Goal: Transaction & Acquisition: Purchase product/service

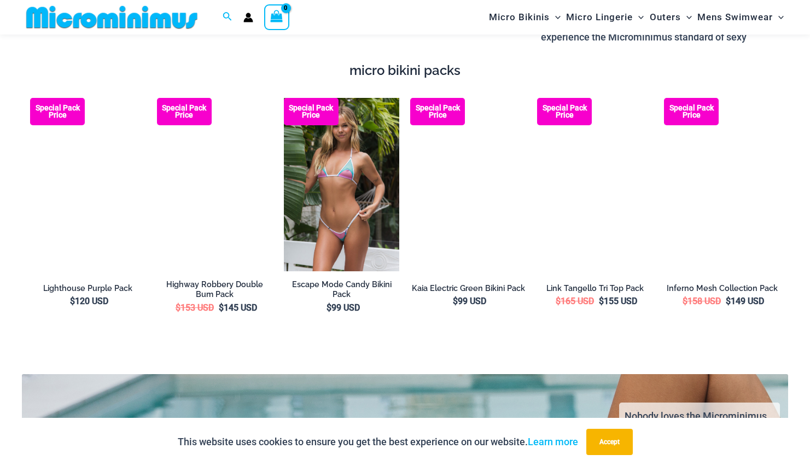
scroll to position [1848, 0]
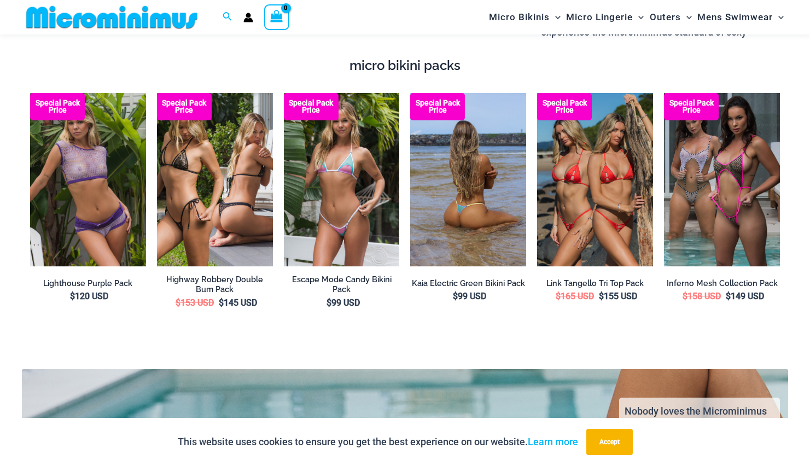
click at [475, 224] on img at bounding box center [468, 180] width 116 height 174
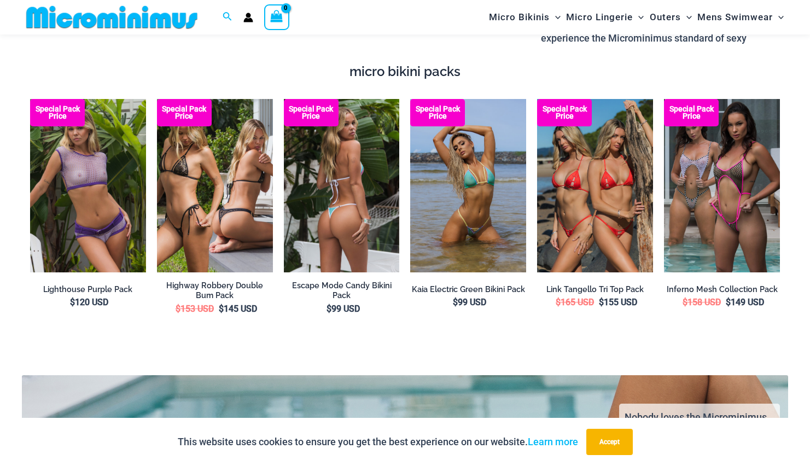
click at [348, 193] on img at bounding box center [342, 186] width 116 height 174
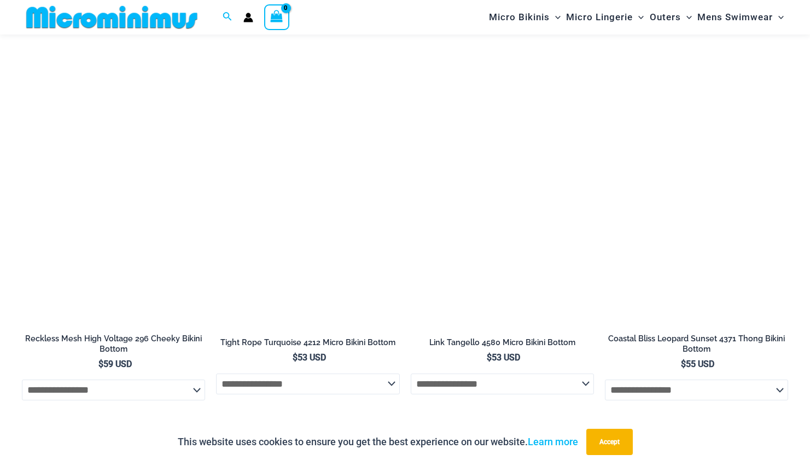
scroll to position [3419, 0]
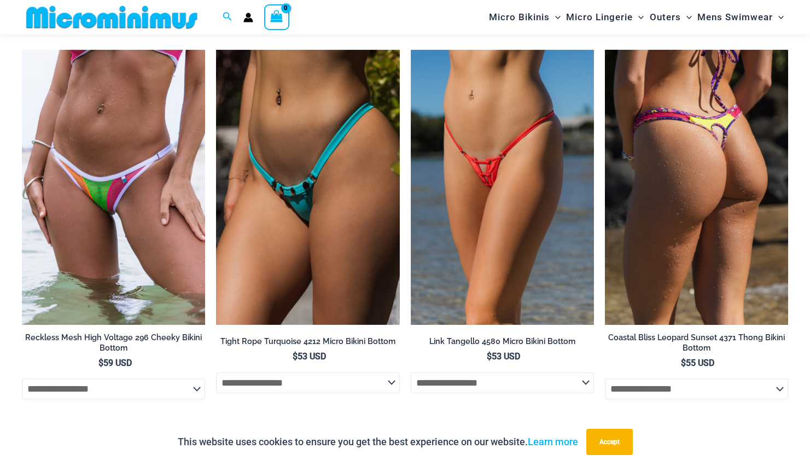
click at [730, 179] on img at bounding box center [696, 187] width 183 height 275
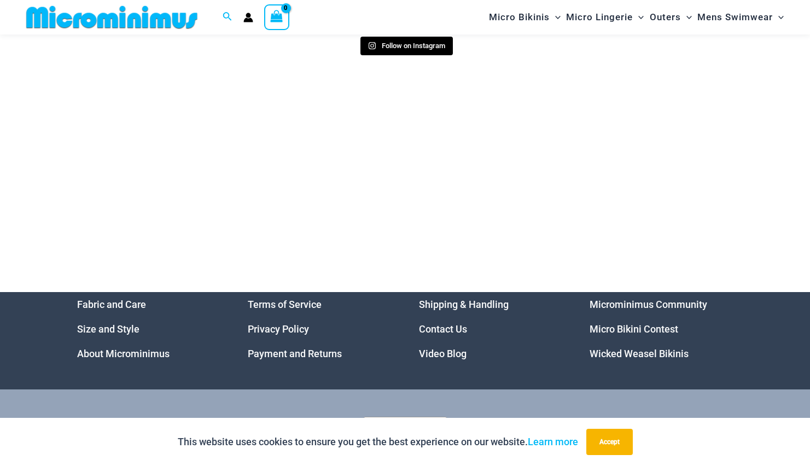
scroll to position [5194, 0]
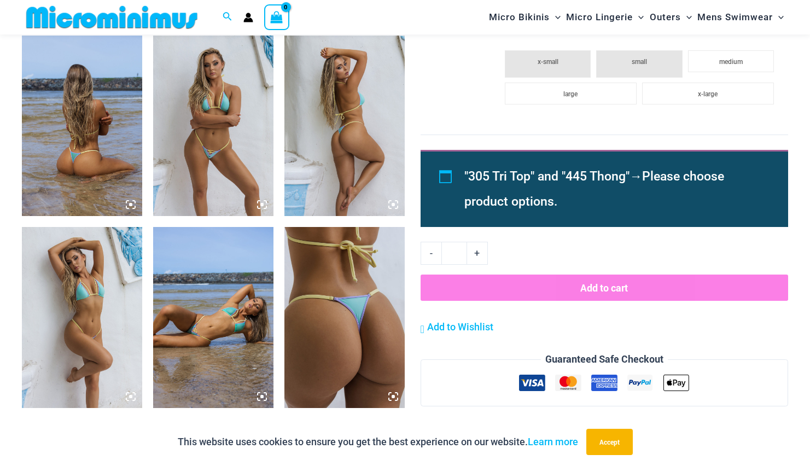
scroll to position [645, 0]
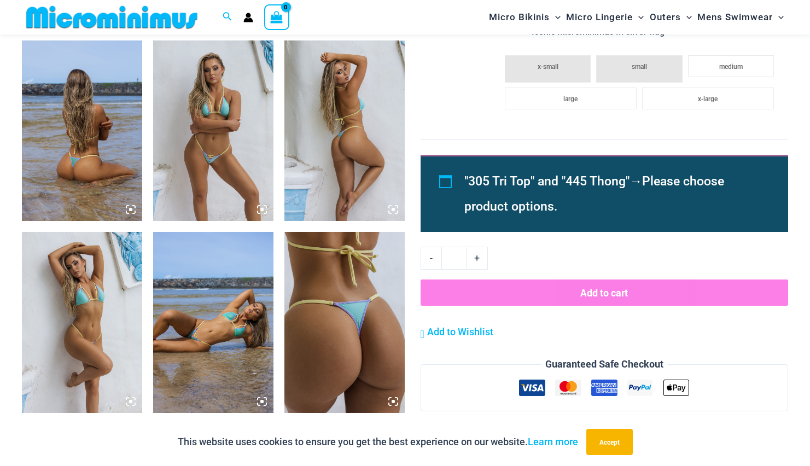
click at [228, 151] on img at bounding box center [213, 130] width 120 height 181
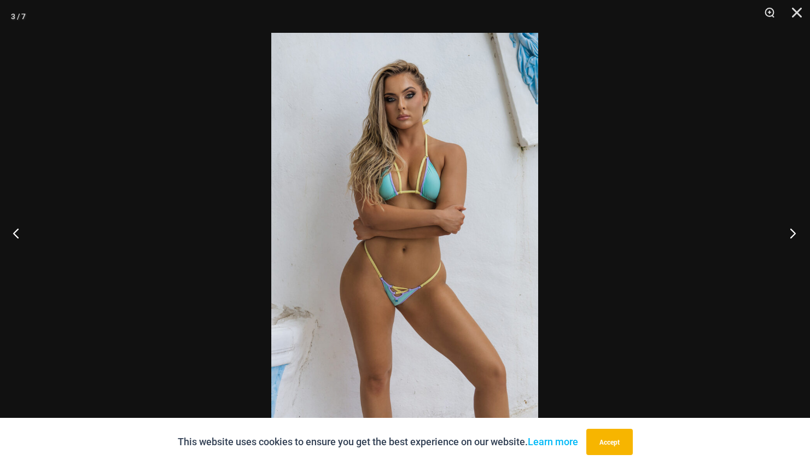
click at [793, 231] on button "Next" at bounding box center [789, 233] width 41 height 55
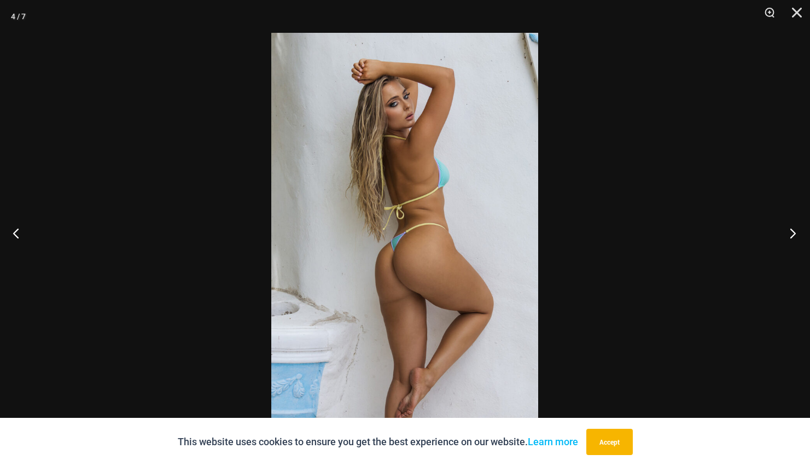
click at [793, 231] on button "Next" at bounding box center [789, 233] width 41 height 55
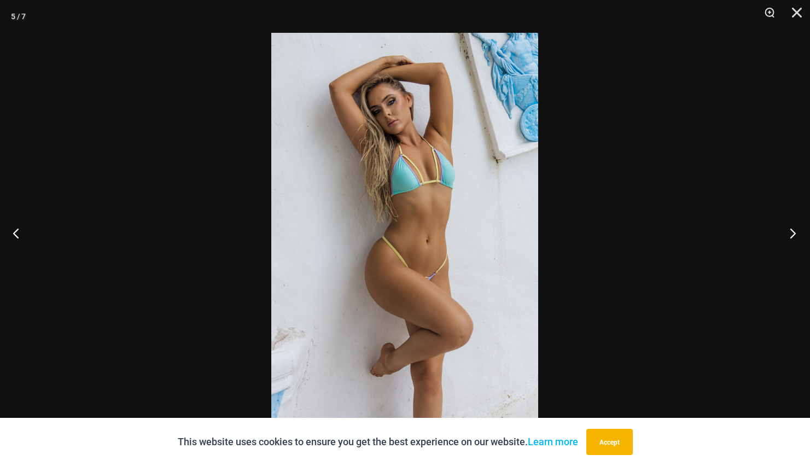
click at [793, 231] on button "Next" at bounding box center [789, 233] width 41 height 55
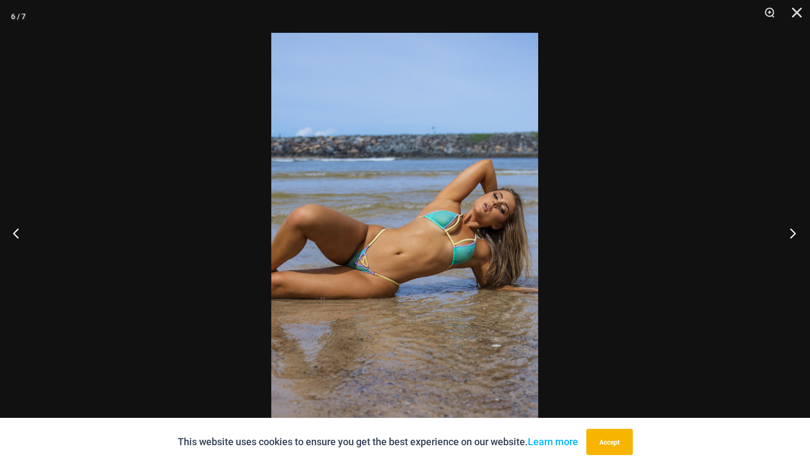
click at [793, 231] on button "Next" at bounding box center [789, 233] width 41 height 55
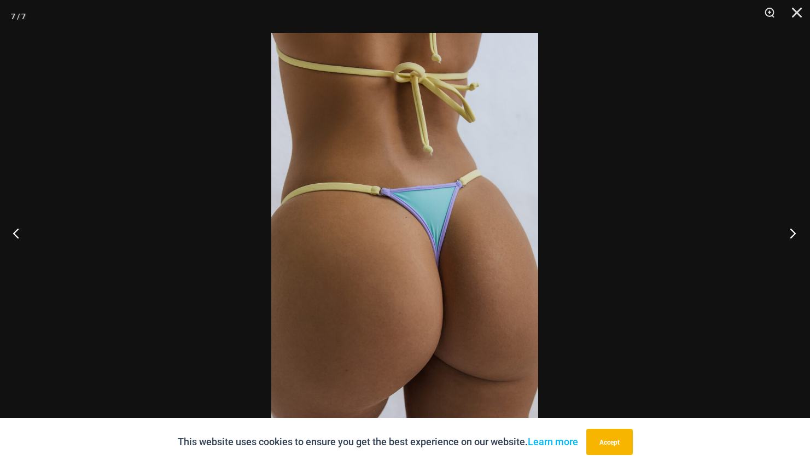
click at [793, 231] on button "Next" at bounding box center [789, 233] width 41 height 55
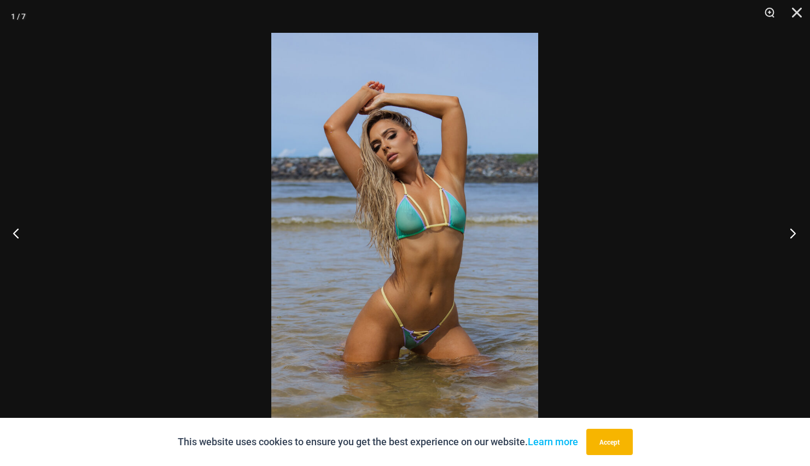
click at [793, 231] on button "Next" at bounding box center [789, 233] width 41 height 55
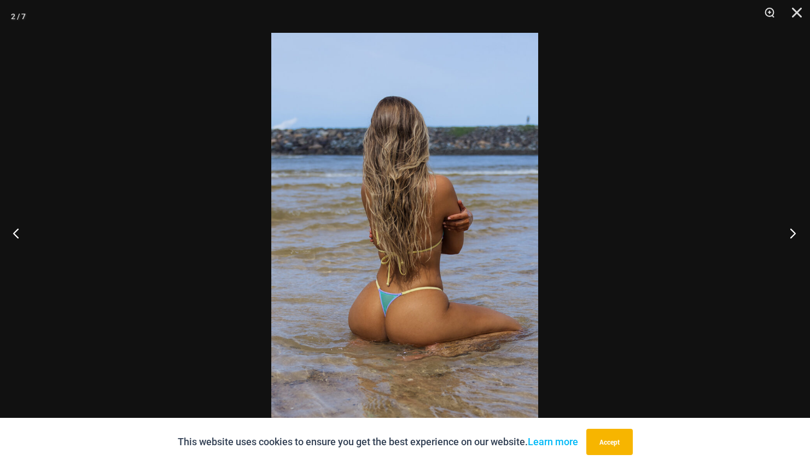
click at [793, 231] on button "Next" at bounding box center [789, 233] width 41 height 55
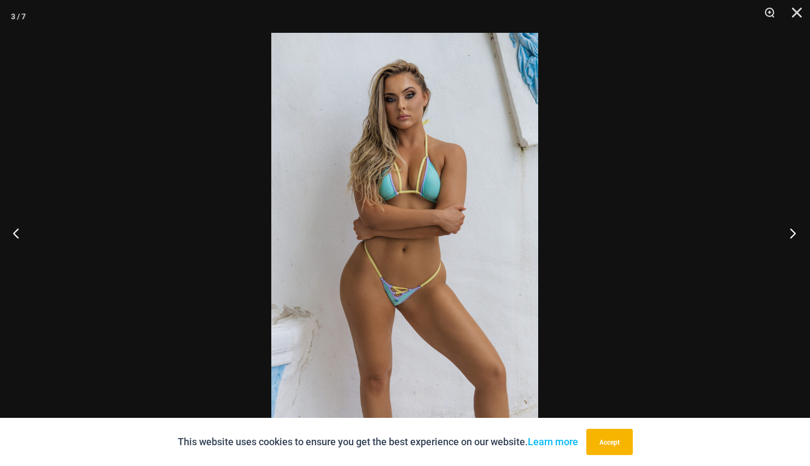
click at [793, 231] on button "Next" at bounding box center [789, 233] width 41 height 55
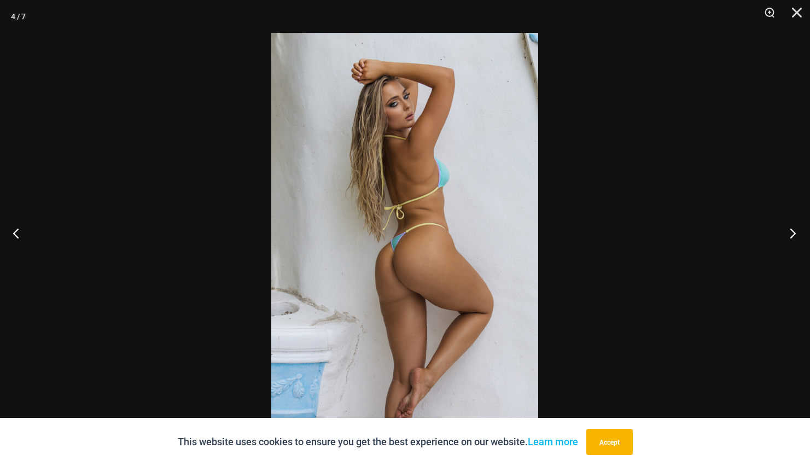
click at [793, 231] on button "Next" at bounding box center [789, 233] width 41 height 55
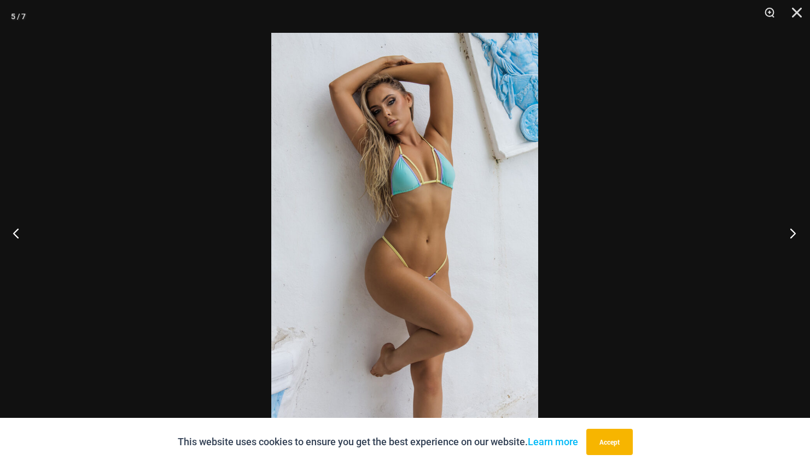
click at [793, 231] on button "Next" at bounding box center [789, 233] width 41 height 55
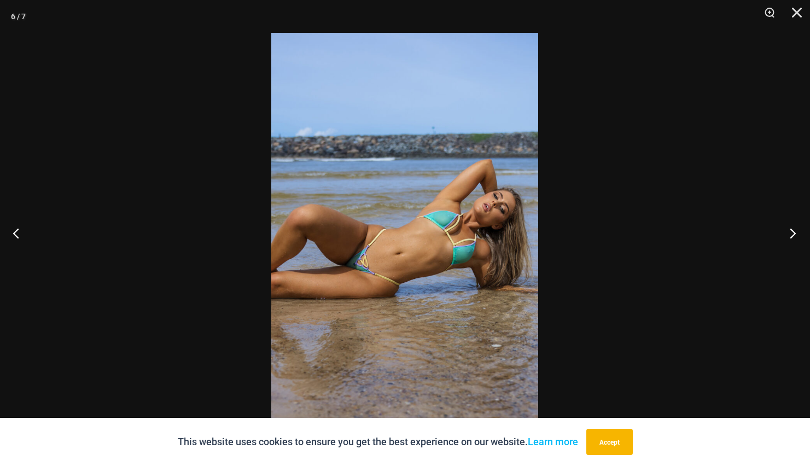
click at [793, 231] on button "Next" at bounding box center [789, 233] width 41 height 55
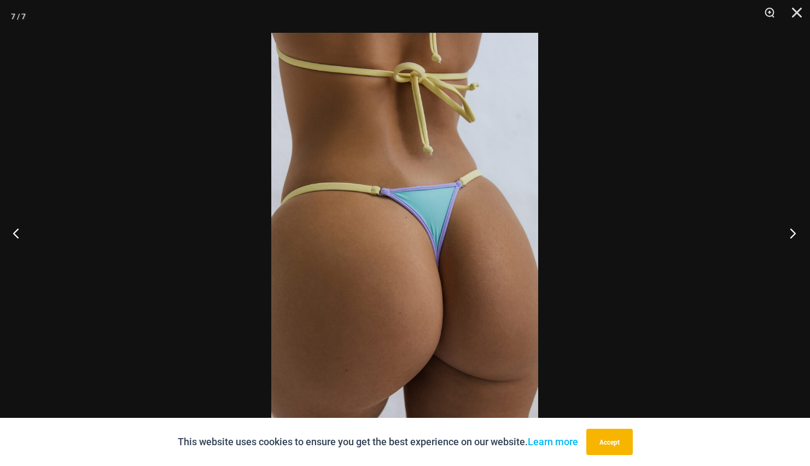
click at [793, 231] on button "Next" at bounding box center [789, 233] width 41 height 55
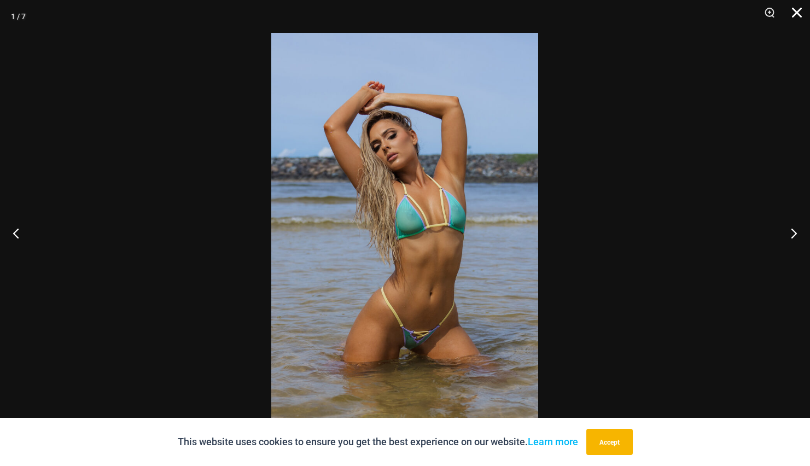
click at [796, 13] on button "Close" at bounding box center [793, 16] width 27 height 33
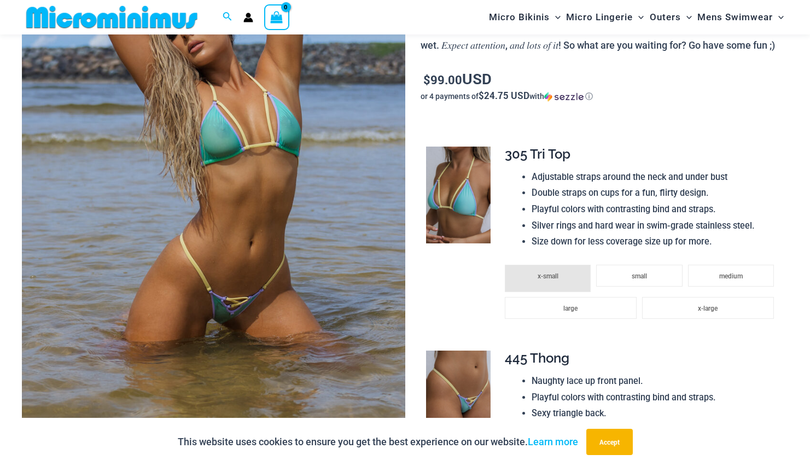
scroll to position [242, 0]
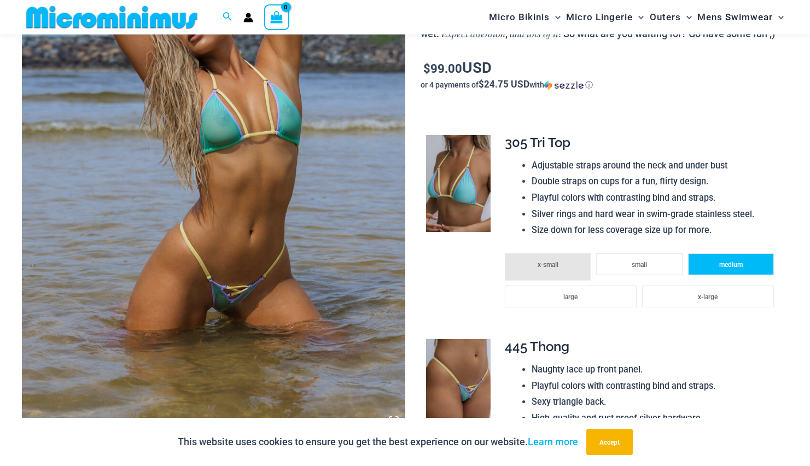
click at [754, 275] on li "medium" at bounding box center [731, 264] width 86 height 22
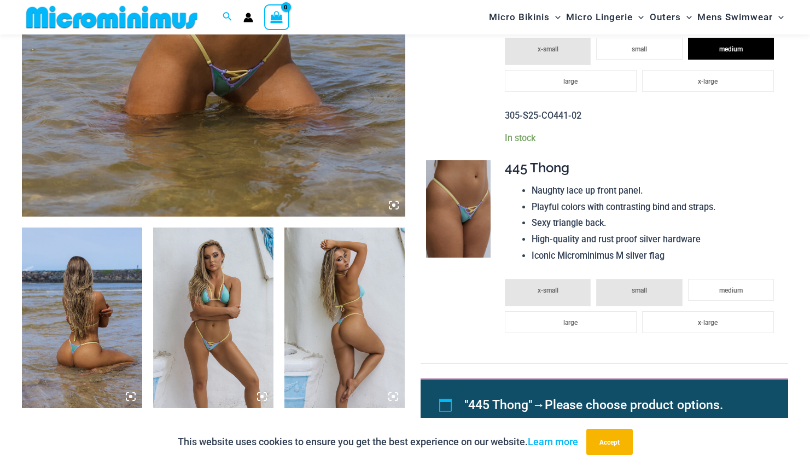
scroll to position [457, 0]
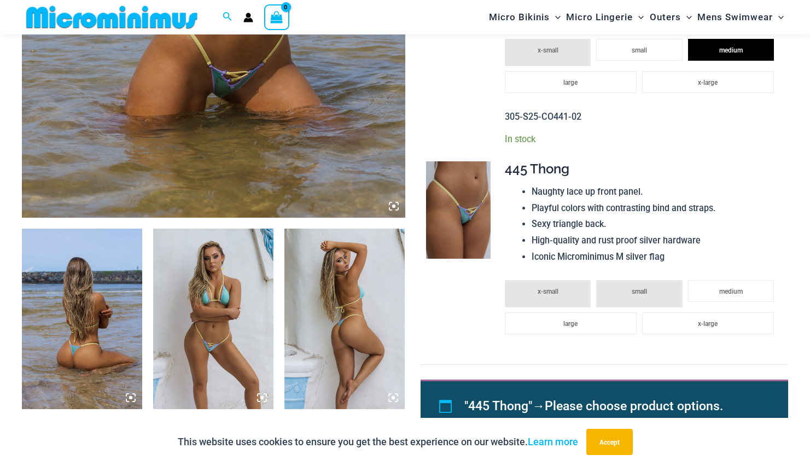
click at [641, 295] on span "small" at bounding box center [639, 292] width 15 height 8
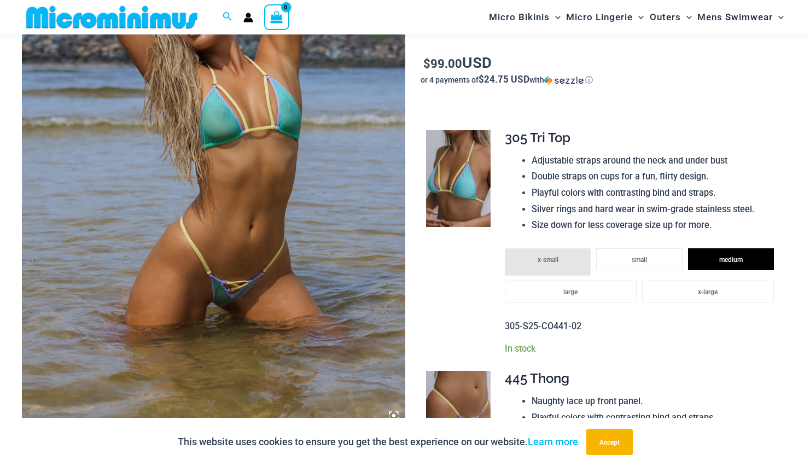
scroll to position [184, 0]
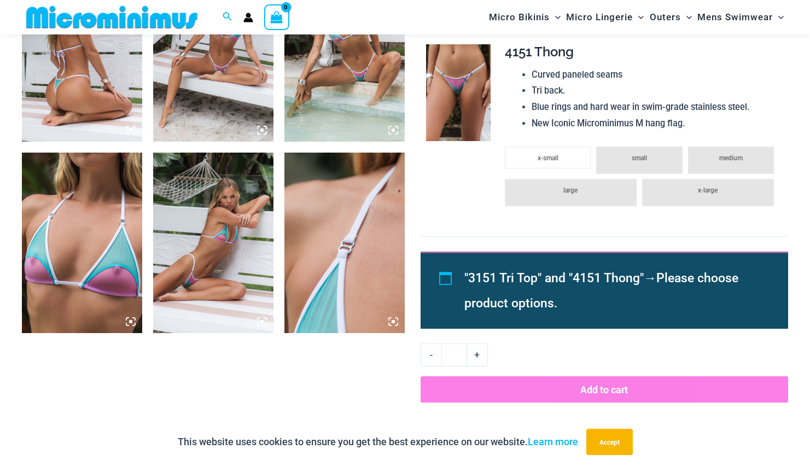
scroll to position [914, 0]
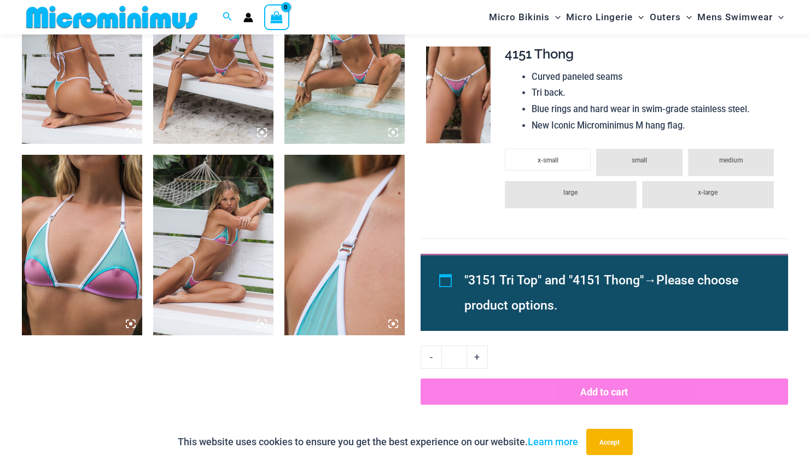
click at [637, 163] on span "small" at bounding box center [639, 160] width 15 height 8
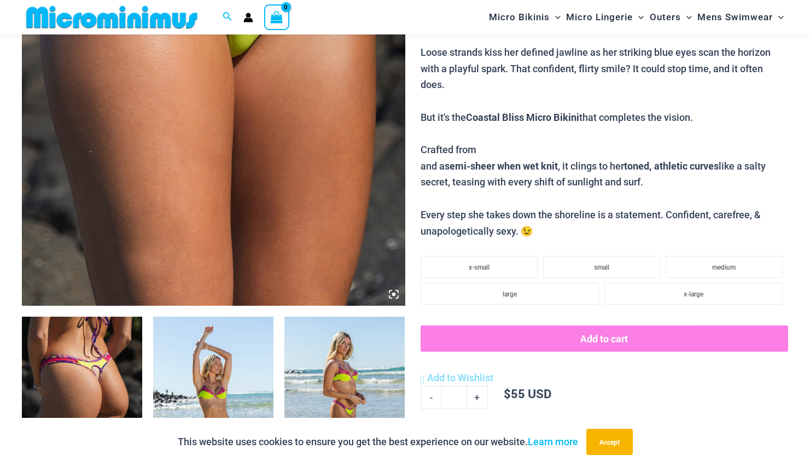
scroll to position [353, 0]
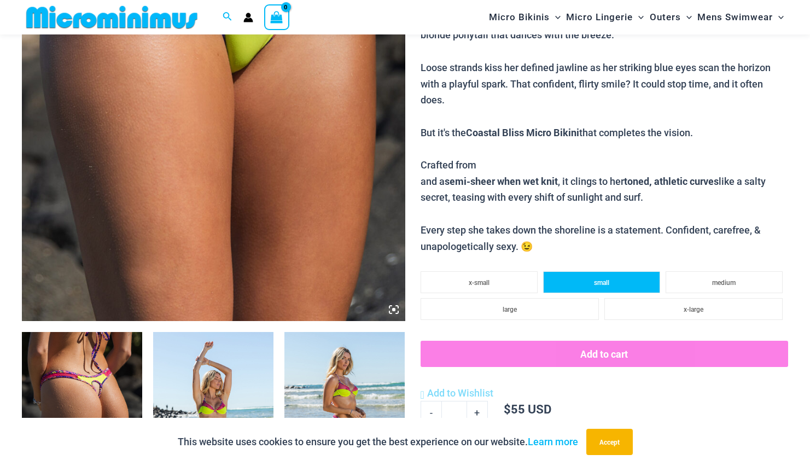
click at [559, 271] on li "small" at bounding box center [601, 282] width 117 height 22
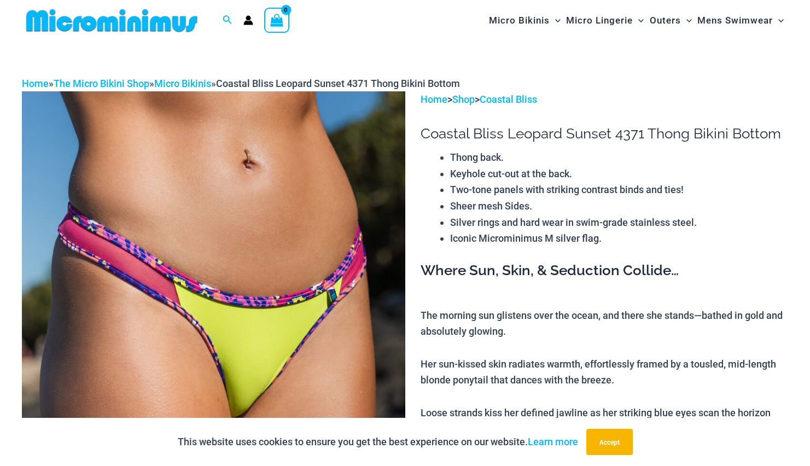
scroll to position [0, 0]
